Goal: Task Accomplishment & Management: Use online tool/utility

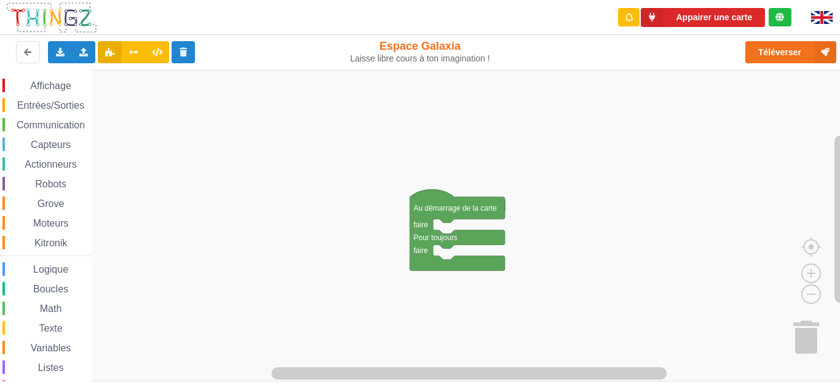
click at [33, 124] on span "Communication" at bounding box center [51, 125] width 72 height 10
click at [20, 113] on div "Affichage Entrées/Sorties Communication Capteurs Actionneurs Robots Grove Moteu…" at bounding box center [46, 253] width 92 height 349
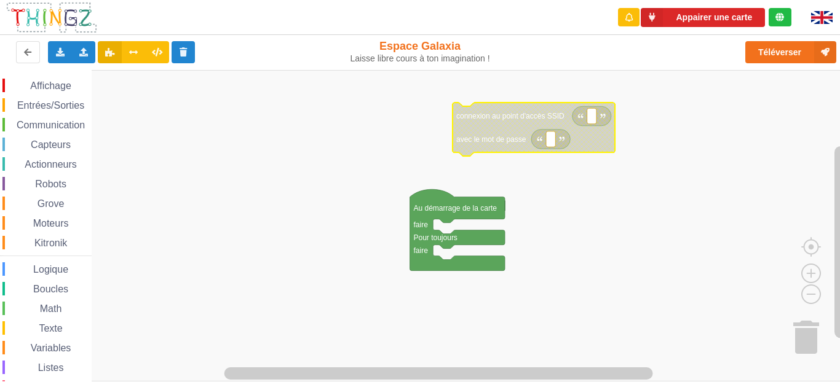
click at [45, 123] on span "Communication" at bounding box center [51, 125] width 72 height 10
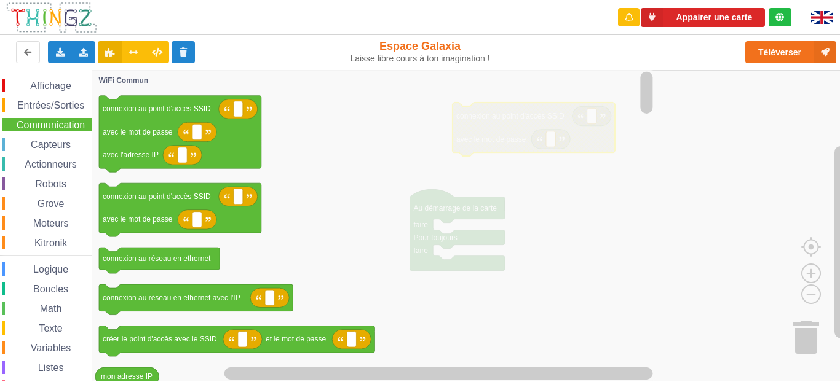
click at [357, 242] on icon "Espace de travail de Blocky" at bounding box center [374, 226] width 564 height 312
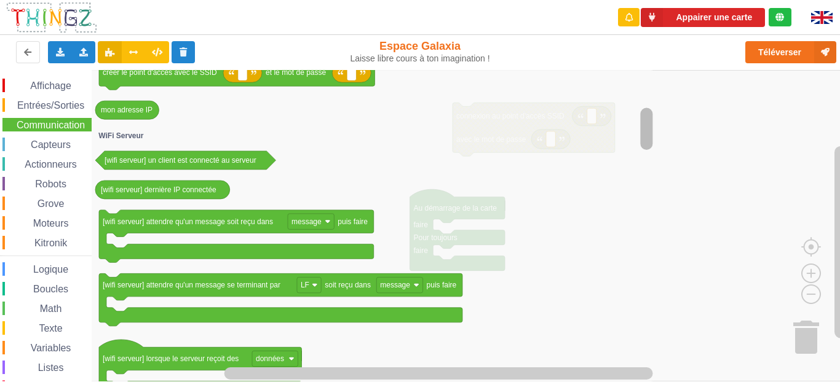
click at [638, 132] on div "Affichage Entrées/Sorties Communication Capteurs Actionneurs Robots Grove Moteu…" at bounding box center [424, 226] width 848 height 312
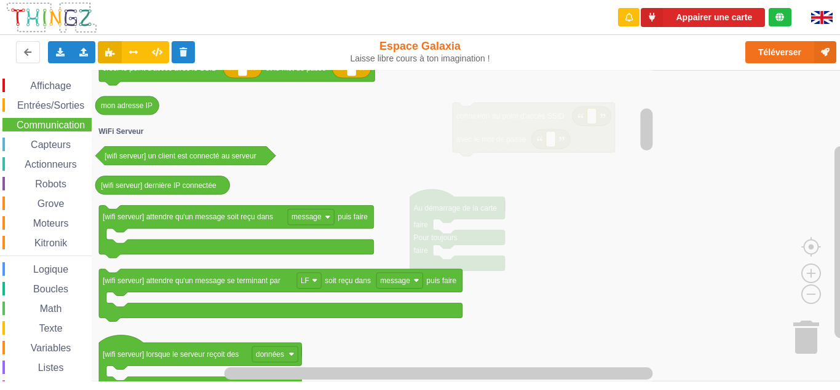
click at [724, 133] on rect "Espace de travail de Blocky" at bounding box center [424, 226] width 848 height 312
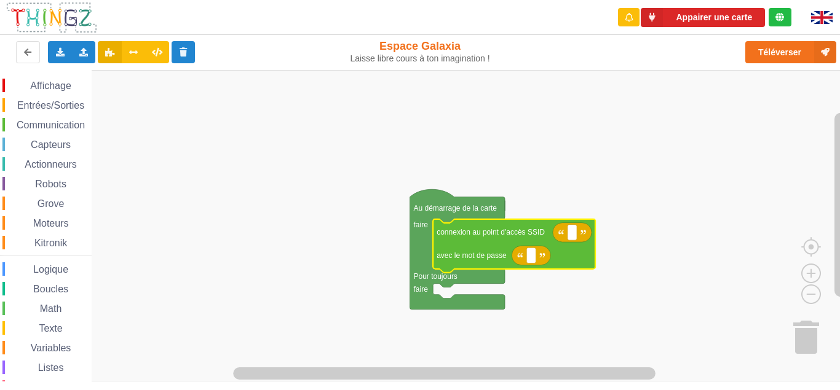
click at [554, 144] on rect "Espace de travail de Blocky" at bounding box center [424, 226] width 848 height 312
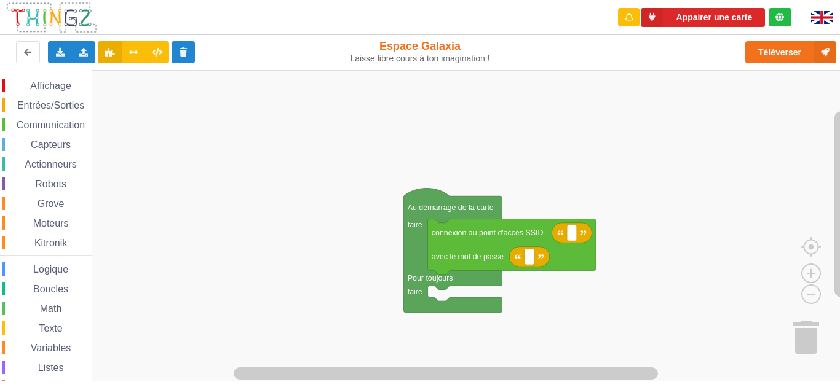
click at [45, 119] on div "Communication" at bounding box center [46, 125] width 89 height 14
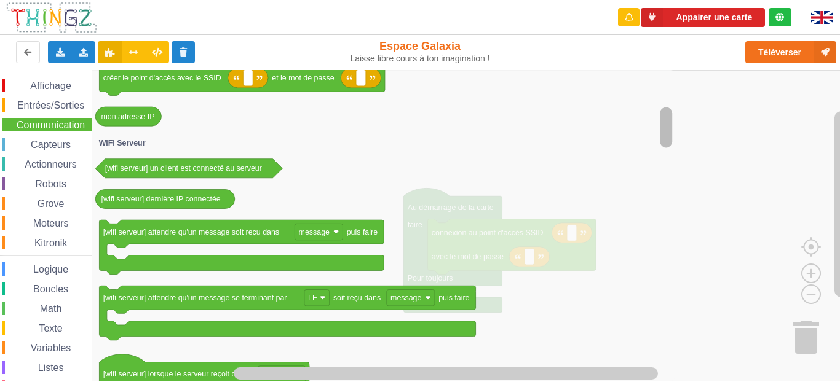
click at [664, 123] on rect "Espace de travail de Blocky" at bounding box center [666, 127] width 12 height 41
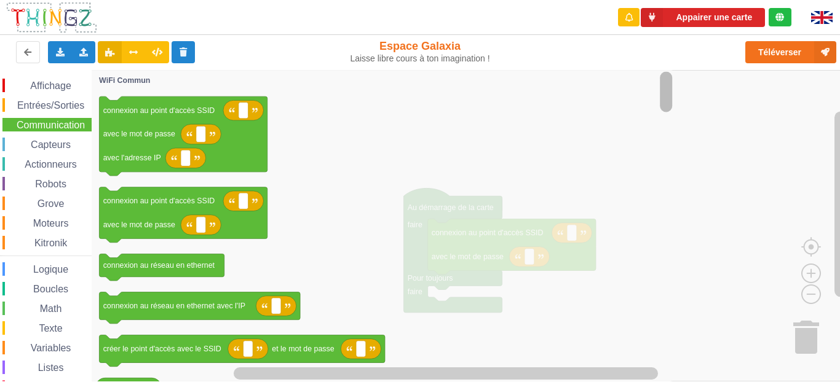
click at [665, 73] on rect "Espace de travail de Blocky" at bounding box center [666, 91] width 12 height 41
click at [724, 95] on rect "Espace de travail de Blocky" at bounding box center [424, 226] width 848 height 312
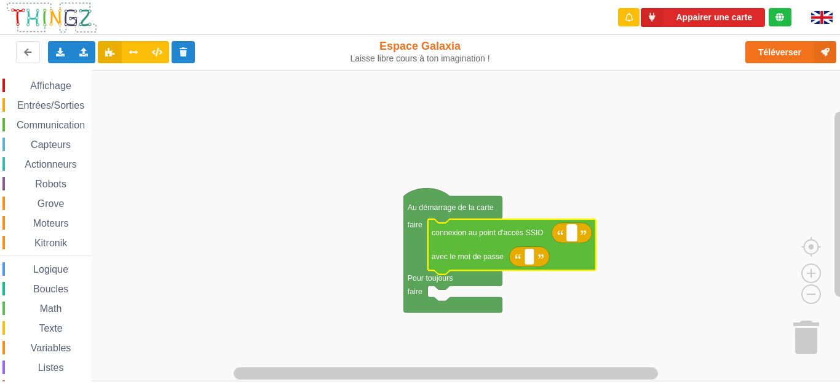
click at [571, 233] on text "Espace de travail de Blocky" at bounding box center [572, 233] width 2 height 9
click at [577, 130] on rect "Espace de travail de Blocky" at bounding box center [424, 226] width 848 height 312
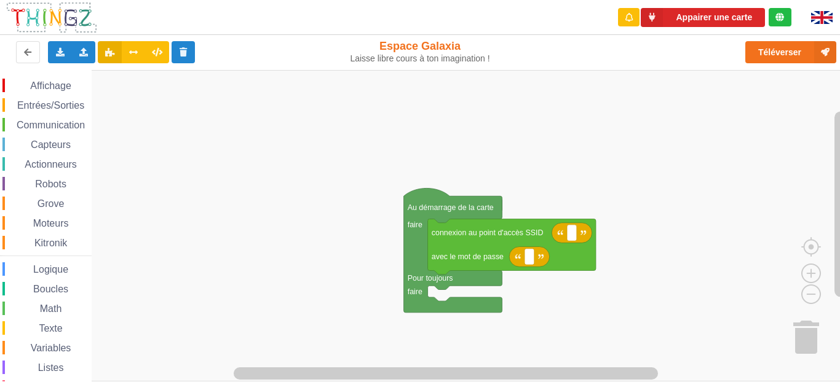
click at [35, 122] on span "Communication" at bounding box center [51, 125] width 72 height 10
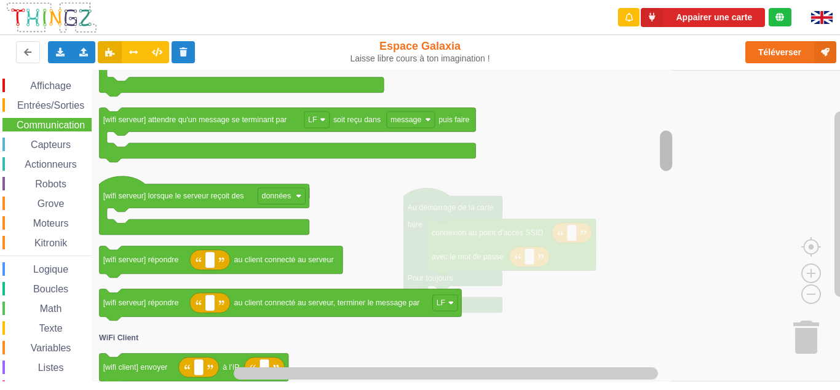
click at [507, 159] on div "Affichage Entrées/Sorties Communication Capteurs Actionneurs Robots Grove Moteu…" at bounding box center [424, 226] width 848 height 312
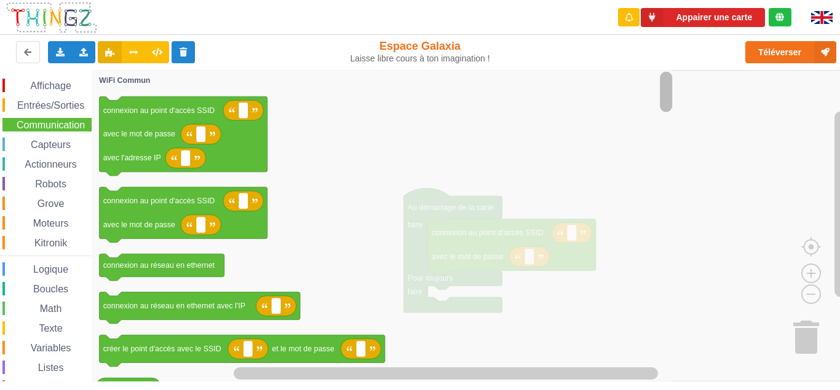
click at [638, 48] on div "Appairer une carte Exporter l'assemblage de blocs Exporter l'assemblage de bloc…" at bounding box center [419, 186] width 857 height 390
click at [56, 109] on span "Entrées/Sorties" at bounding box center [50, 105] width 71 height 10
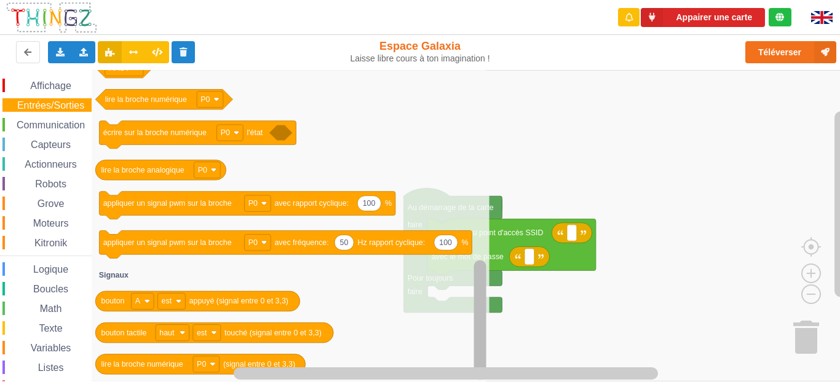
click at [403, 343] on div "Affichage Entrées/Sorties Communication Capteurs Actionneurs Robots Grove Moteu…" at bounding box center [424, 226] width 848 height 312
click at [52, 168] on span "Actionneurs" at bounding box center [51, 164] width 56 height 10
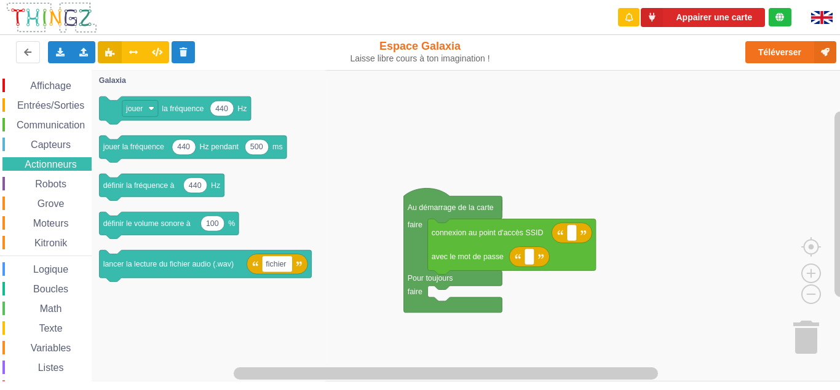
click at [60, 140] on div "Capteurs" at bounding box center [46, 145] width 89 height 14
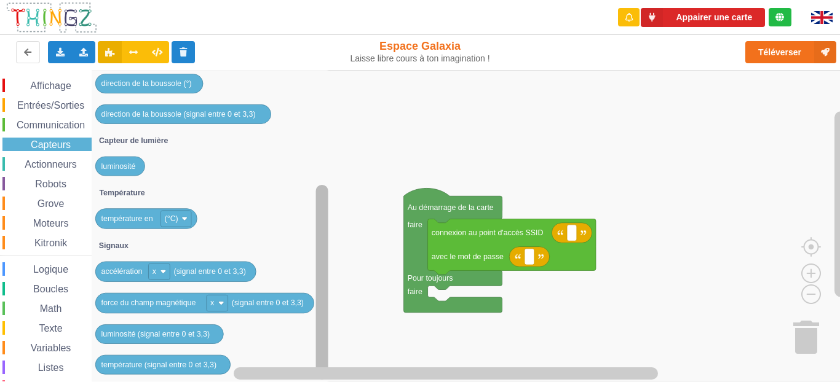
click at [297, 256] on div "Affichage Entrées/Sorties Communication Capteurs Actionneurs Robots Grove Moteu…" at bounding box center [424, 226] width 848 height 312
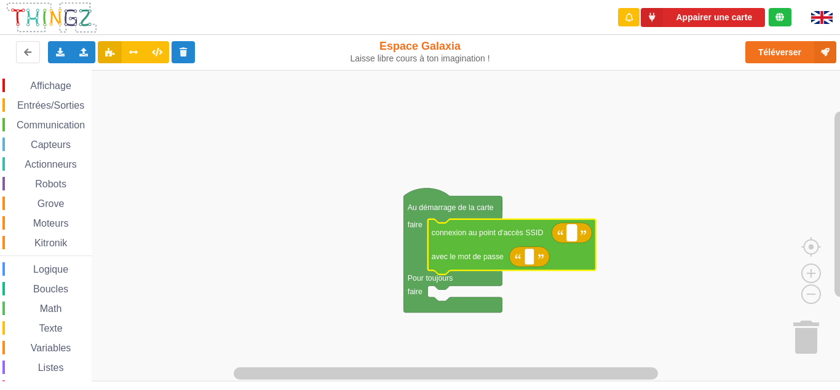
click at [572, 231] on text "Espace de travail de Blocky" at bounding box center [572, 233] width 2 height 9
type input "technoa5"
click at [530, 260] on text "Espace de travail de Blocky" at bounding box center [529, 257] width 2 height 9
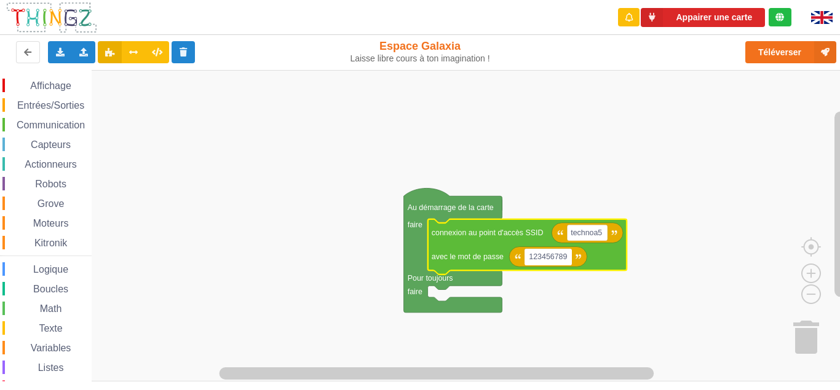
type input "1234567890"
click at [673, 194] on rect "Espace de travail de Blocky" at bounding box center [424, 226] width 848 height 312
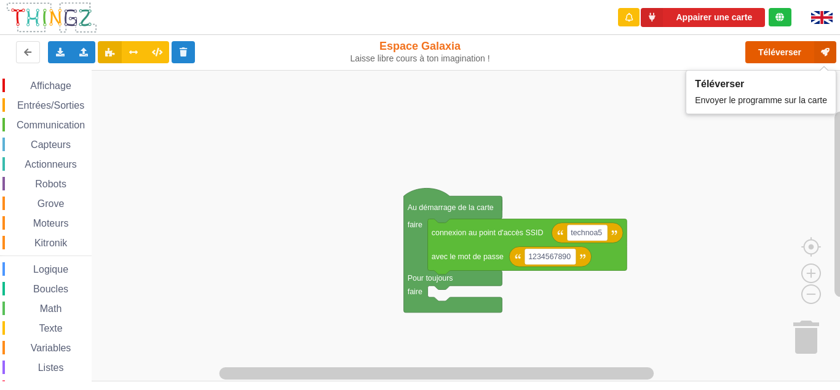
click at [794, 47] on button "Téléverser" at bounding box center [790, 52] width 91 height 22
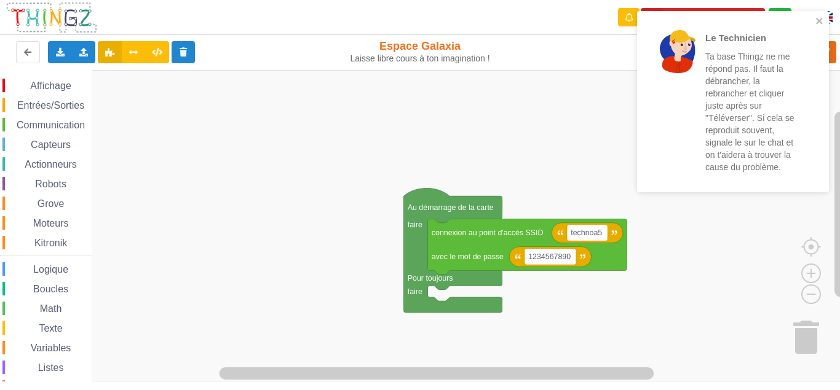
click at [819, 14] on div "Le Technicien Ta base Thingz ne me répond pas. Il faut la débrancher, la rebran…" at bounding box center [733, 101] width 192 height 181
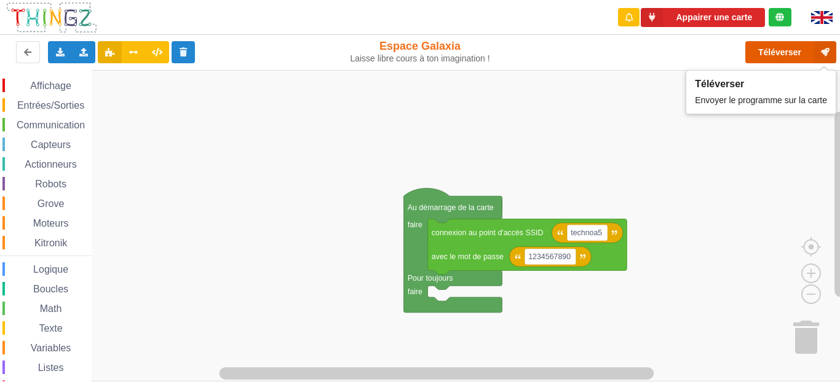
click at [829, 48] on icon at bounding box center [825, 52] width 22 height 22
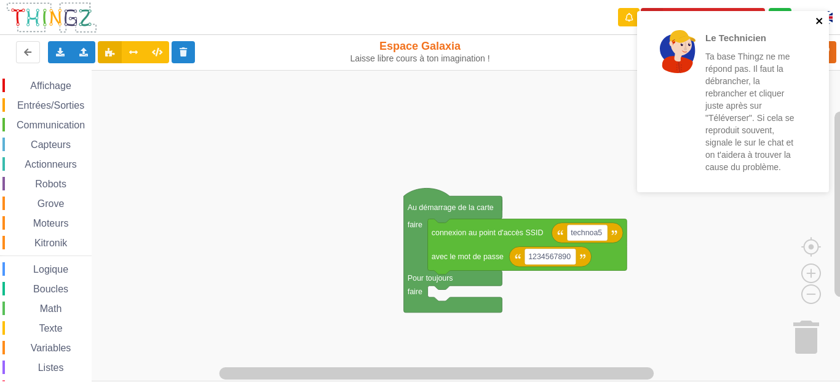
click at [821, 21] on icon "close" at bounding box center [819, 21] width 9 height 10
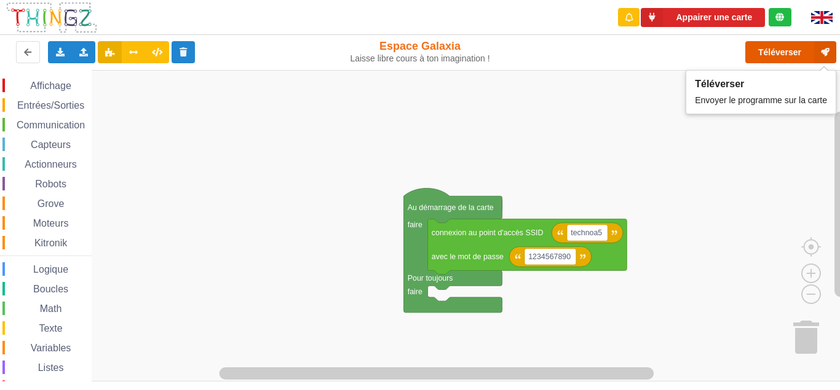
click at [783, 57] on button "Téléverser" at bounding box center [790, 52] width 91 height 22
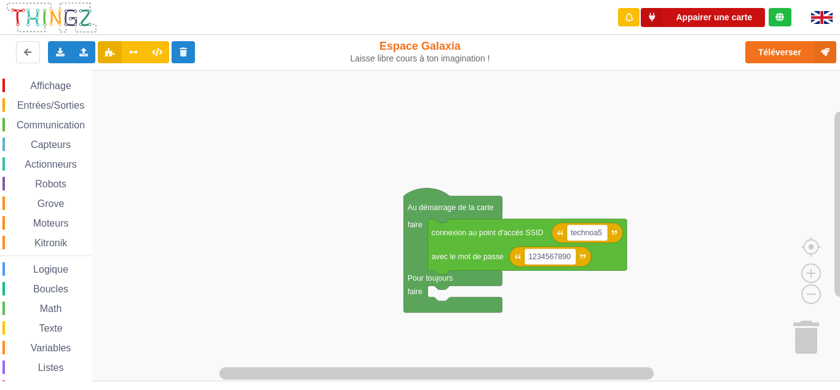
click at [713, 17] on button "Appairer une carte" at bounding box center [703, 17] width 124 height 19
click at [695, 15] on button "Appairer une carte" at bounding box center [703, 17] width 124 height 19
click at [650, 19] on icon at bounding box center [652, 17] width 22 height 19
click at [754, 20] on button "Appairer une carte" at bounding box center [703, 17] width 124 height 19
click at [756, 20] on button "Appairer une carte" at bounding box center [703, 17] width 124 height 19
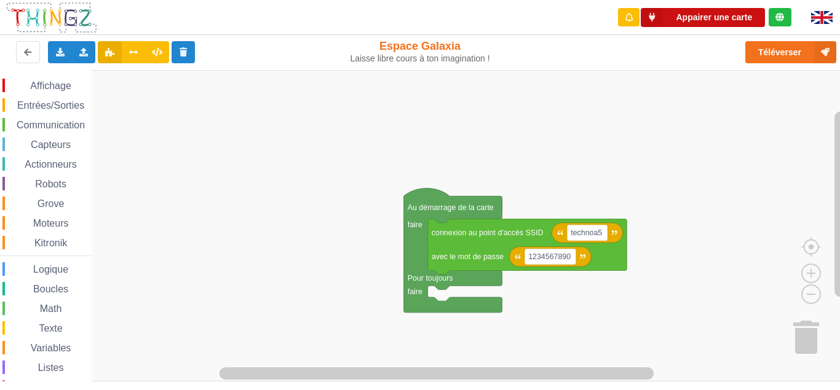
click at [756, 20] on button "Appairer une carte" at bounding box center [703, 17] width 124 height 19
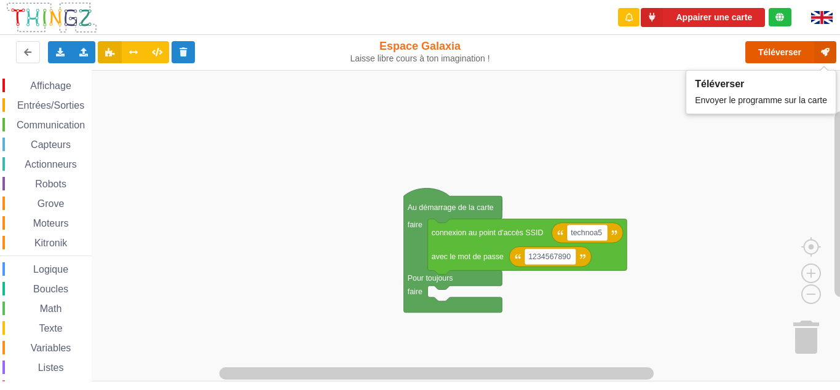
click at [770, 52] on button "Téléverser" at bounding box center [790, 52] width 91 height 22
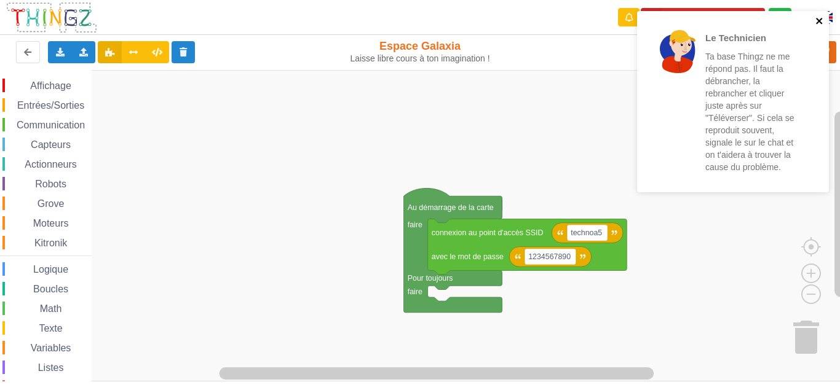
click at [821, 23] on icon "close" at bounding box center [819, 21] width 6 height 6
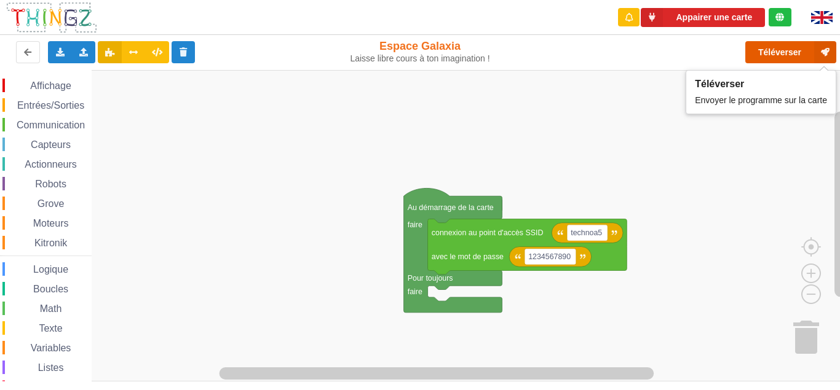
click at [771, 52] on button "Téléverser" at bounding box center [790, 52] width 91 height 22
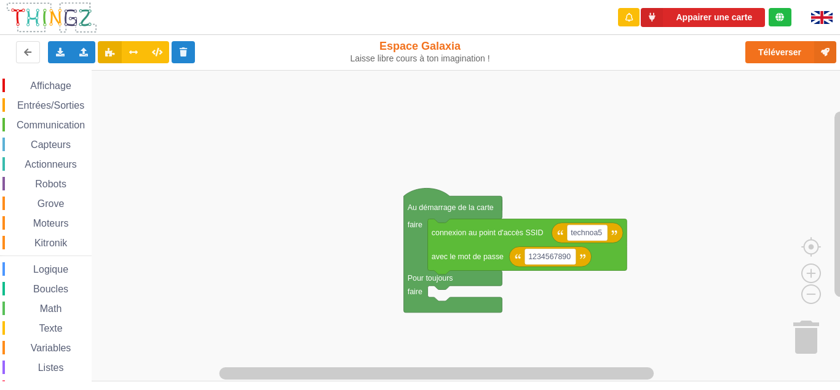
click at [781, 21] on icon at bounding box center [779, 17] width 9 height 9
click at [652, 21] on icon at bounding box center [652, 17] width 22 height 19
click at [41, 106] on span "Entrées/Sorties" at bounding box center [50, 105] width 71 height 10
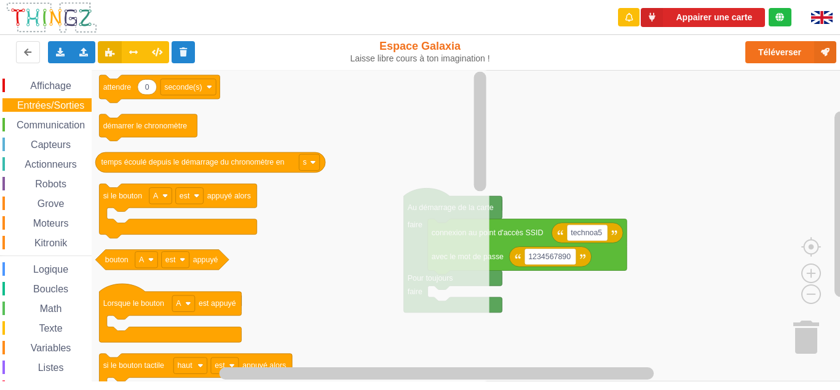
click at [69, 210] on div "Grove" at bounding box center [46, 204] width 89 height 14
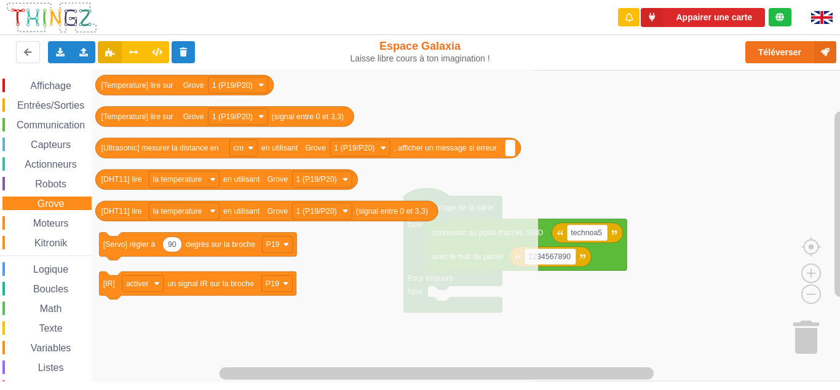
click at [62, 224] on span "Moteurs" at bounding box center [50, 223] width 39 height 10
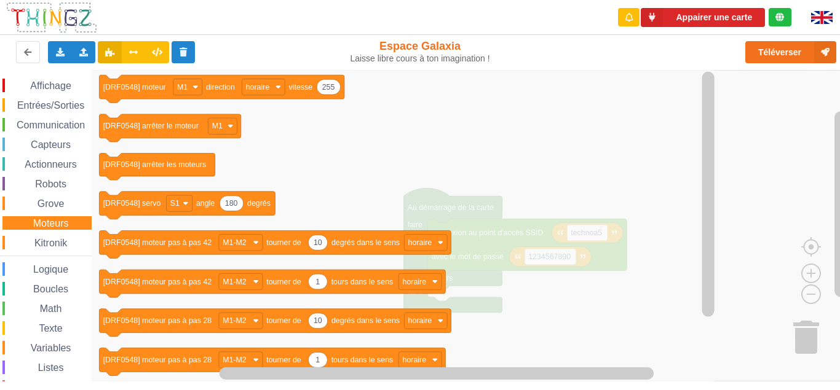
click at [57, 247] on span "Kitronik" at bounding box center [51, 243] width 36 height 10
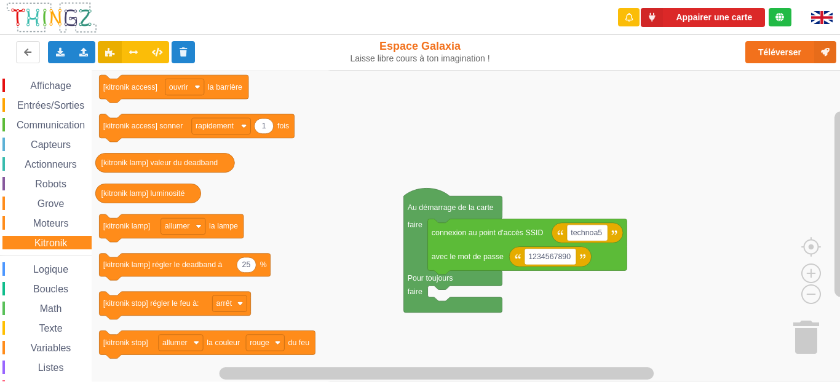
click at [37, 107] on span "Entrées/Sorties" at bounding box center [50, 105] width 71 height 10
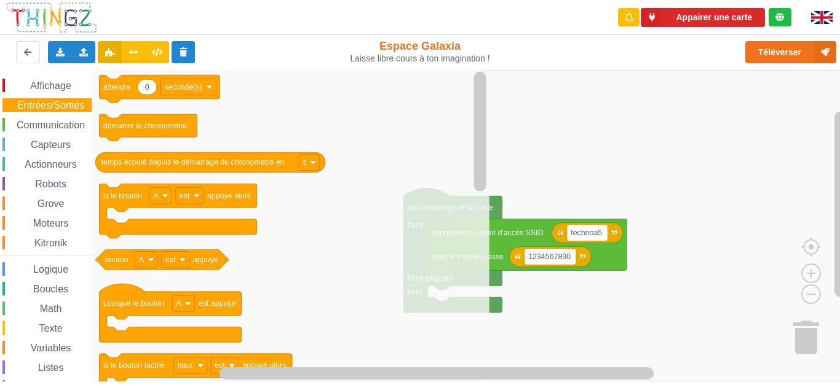
click at [61, 329] on span "Texte" at bounding box center [50, 328] width 27 height 10
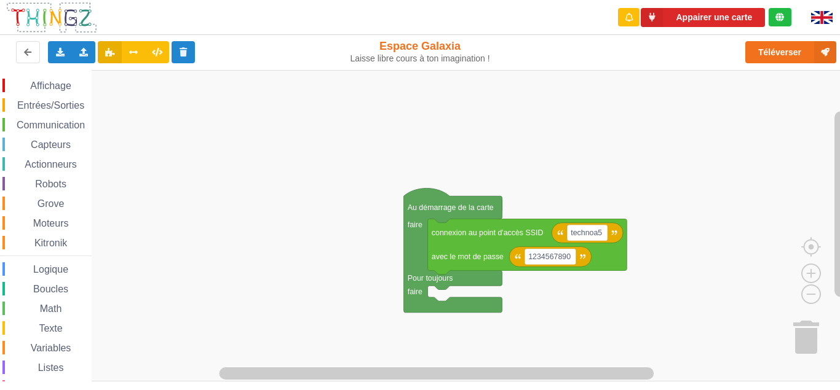
click at [611, 155] on rect "Espace de travail de Blocky" at bounding box center [424, 226] width 848 height 312
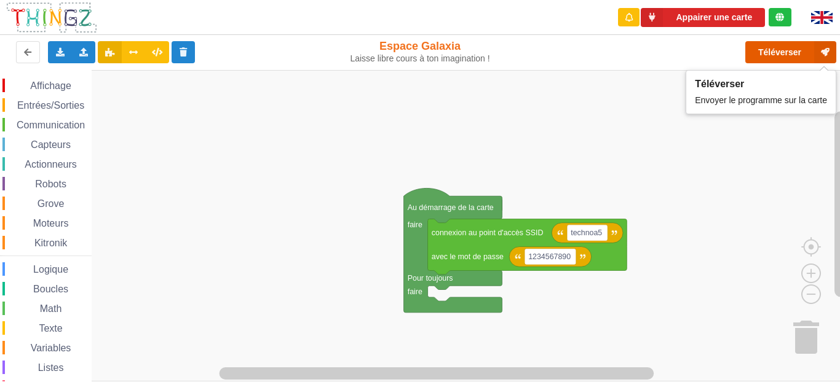
click at [759, 47] on button "Téléverser" at bounding box center [790, 52] width 91 height 22
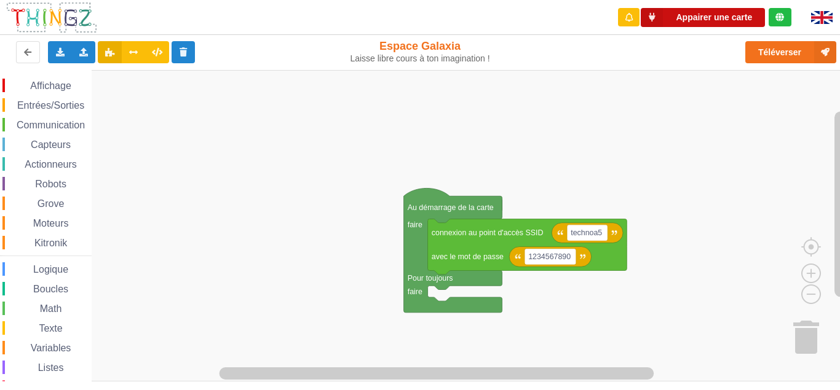
click at [730, 9] on button "Appairer une carte" at bounding box center [703, 17] width 124 height 19
click at [693, 17] on button "Appairer une carte" at bounding box center [703, 17] width 124 height 19
click at [686, 19] on button "Appairer une carte" at bounding box center [703, 17] width 124 height 19
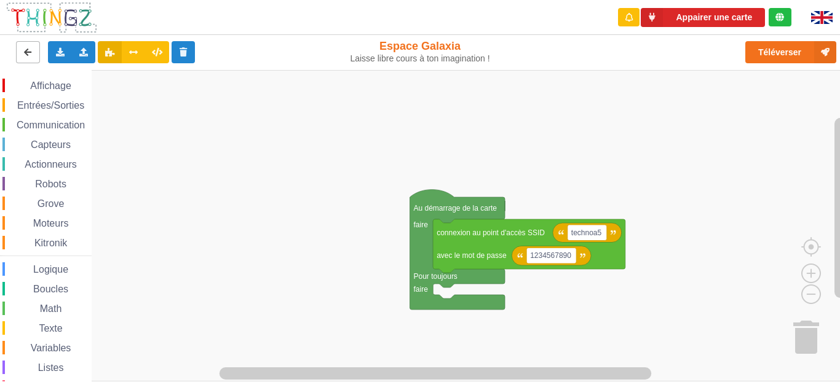
click at [28, 52] on icon at bounding box center [28, 51] width 10 height 7
click at [674, 22] on button "Appairer une carte" at bounding box center [703, 17] width 124 height 19
click at [648, 21] on icon at bounding box center [652, 17] width 22 height 19
click at [513, 82] on rect "Espace de travail de Blocky" at bounding box center [424, 225] width 848 height 311
